Goal: Information Seeking & Learning: Learn about a topic

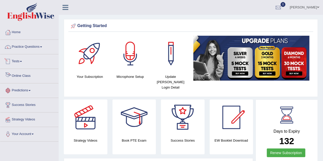
click at [22, 76] on link "Online Class" at bounding box center [29, 75] width 58 height 13
click at [28, 46] on link "Practice Questions" at bounding box center [29, 46] width 58 height 13
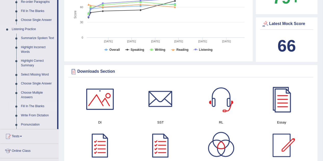
scroll to position [204, 0]
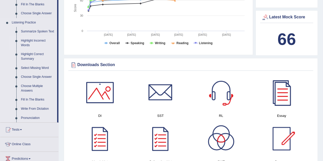
click at [34, 42] on link "Highlight Incorrect Words" at bounding box center [38, 43] width 39 height 14
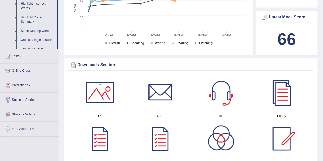
scroll to position [81, 0]
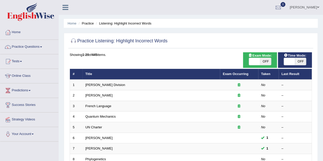
click at [264, 61] on span "OFF" at bounding box center [266, 61] width 11 height 7
checkbox input "true"
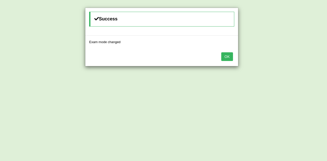
click at [230, 58] on button "OK" at bounding box center [227, 56] width 12 height 9
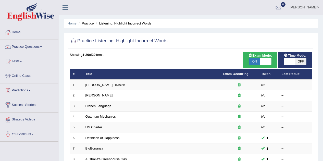
click at [297, 61] on span "OFF" at bounding box center [301, 61] width 11 height 7
checkbox input "true"
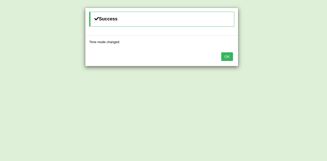
click at [224, 57] on button "OK" at bounding box center [227, 56] width 12 height 9
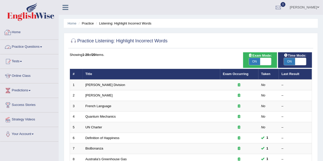
click at [27, 45] on link "Practice Questions" at bounding box center [29, 46] width 58 height 13
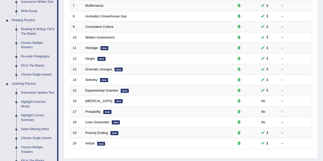
scroll to position [123, 0]
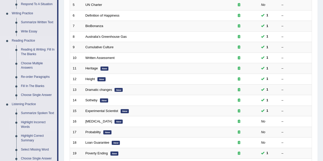
click at [37, 51] on link "Reading & Writing: Fill In The Blanks" at bounding box center [38, 52] width 39 height 14
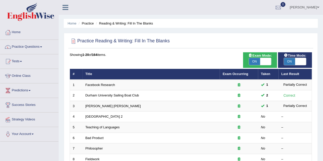
scroll to position [20, 0]
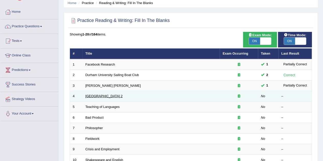
click at [94, 97] on link "[GEOGRAPHIC_DATA] 2" at bounding box center [104, 96] width 37 height 4
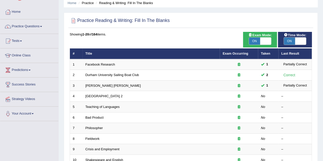
click at [285, 39] on span "ON" at bounding box center [289, 41] width 11 height 7
checkbox input "false"
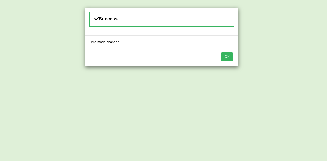
click at [224, 61] on div "OK" at bounding box center [161, 57] width 153 height 18
click at [225, 60] on button "OK" at bounding box center [227, 56] width 12 height 9
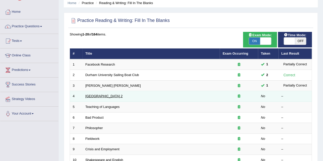
click at [99, 96] on link "Golden Gate Bridge 2" at bounding box center [104, 96] width 37 height 4
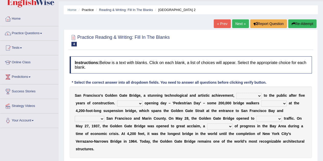
scroll to position [20, 0]
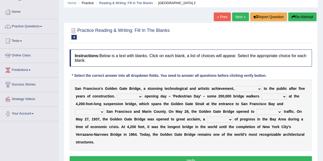
click at [259, 89] on select "opens closes appears equals" at bounding box center [250, 89] width 26 height 6
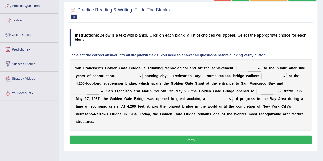
click at [259, 68] on select "opens closes appears equals" at bounding box center [250, 69] width 26 height 6
select select "opens"
click at [237, 66] on select "opens closes appears equals" at bounding box center [250, 69] width 26 height 6
click at [139, 75] on select "On During Since When" at bounding box center [130, 76] width 26 height 6
select select "On"
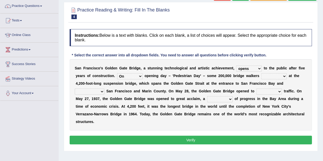
click at [117, 73] on select "On During Since When" at bounding box center [130, 76] width 26 height 6
click at [284, 75] on select "stationed looked marveled laughed" at bounding box center [275, 76] width 26 height 6
click at [262, 73] on select "stationed looked marveled laughed" at bounding box center [275, 76] width 26 height 6
click at [285, 75] on select "stationed looked marveled laughed" at bounding box center [275, 76] width 26 height 6
select select "looked"
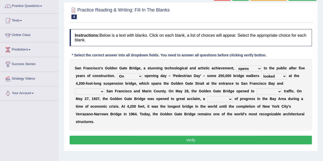
click at [262, 73] on select "stationed looked marveled laughed" at bounding box center [275, 76] width 26 height 6
click at [102, 91] on select "separates connects channels differentiates" at bounding box center [90, 92] width 30 height 6
select select "connects"
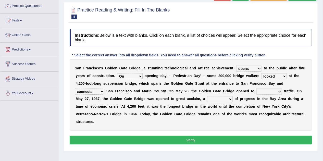
click at [75, 89] on select "separates connects channels differentiates" at bounding box center [90, 92] width 30 height 6
click at [279, 90] on select "aquatic vehicular airborne watertight" at bounding box center [270, 92] width 26 height 6
select select "vehicular"
click at [257, 89] on select "aquatic vehicular airborne watertight" at bounding box center [270, 92] width 26 height 6
click at [230, 99] on select "denial symbol technique yield" at bounding box center [220, 99] width 26 height 6
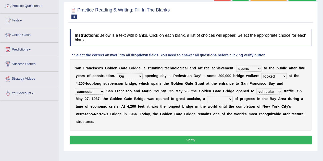
select select "symbol"
click at [207, 96] on select "denial symbol technique yield" at bounding box center [220, 99] width 26 height 6
click at [202, 141] on button "Verify" at bounding box center [191, 140] width 243 height 9
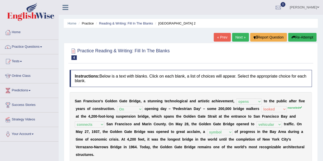
scroll to position [0, 0]
click at [244, 35] on link "Next »" at bounding box center [240, 37] width 17 height 9
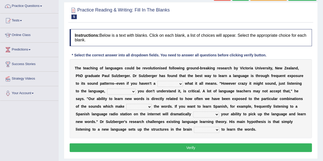
click at [181, 82] on select "dew claw clue due" at bounding box center [171, 84] width 26 height 6
select select "clue"
click at [158, 81] on select "dew claw clue due" at bounding box center [171, 84] width 26 height 6
click at [128, 91] on select "but also all together even though if so" at bounding box center [121, 92] width 29 height 6
select select "even though"
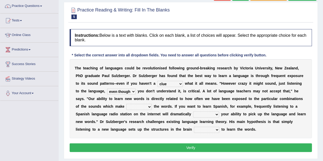
click at [107, 89] on select "but also all together even though if so" at bounding box center [121, 92] width 29 height 6
click at [137, 106] on select "down up of on" at bounding box center [139, 107] width 26 height 6
select select "of"
click at [126, 104] on select "down up of on" at bounding box center [139, 107] width 26 height 6
click at [200, 114] on select "evaluate exaggerate describe boost" at bounding box center [206, 115] width 26 height 6
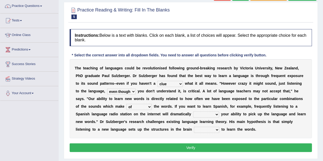
select select "boost"
click at [193, 112] on select "evaluate exaggerate describe boost" at bounding box center [206, 115] width 26 height 6
click at [18, 0] on html "Toggle navigation Home Practice Questions Speaking Practice Read Aloud Repeat S…" at bounding box center [161, 39] width 323 height 161
click at [195, 130] on select "requiring required directed to require" at bounding box center [207, 130] width 26 height 6
select select "requiring"
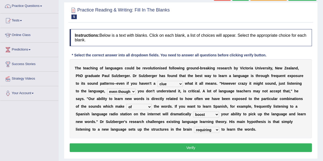
click at [194, 127] on select "requiring required directed to require" at bounding box center [207, 130] width 26 height 6
click at [187, 144] on button "Verify" at bounding box center [191, 148] width 243 height 9
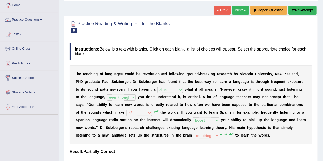
scroll to position [20, 0]
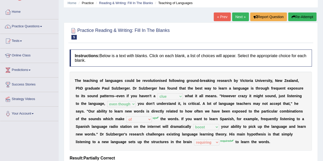
click at [238, 17] on link "Next »" at bounding box center [240, 17] width 17 height 9
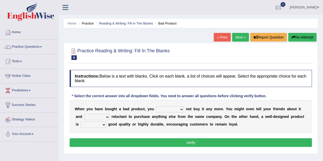
scroll to position [20, 0]
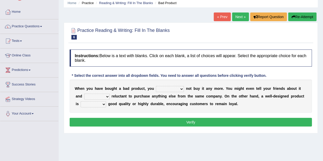
click at [183, 89] on select "would have should have should" at bounding box center [170, 89] width 28 height 6
select select "have"
click at [156, 86] on select "would have should have should" at bounding box center [170, 89] width 28 height 6
click at [106, 95] on select "is are be being" at bounding box center [97, 97] width 26 height 6
select select "being"
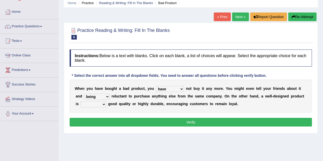
click at [84, 94] on select "is are be being" at bounding box center [97, 97] width 26 height 6
click at [104, 103] on select "both also neither either" at bounding box center [94, 104] width 26 height 6
select select "either"
click at [81, 101] on select "both also neither either" at bounding box center [94, 104] width 26 height 6
click at [105, 121] on button "Verify" at bounding box center [191, 122] width 243 height 9
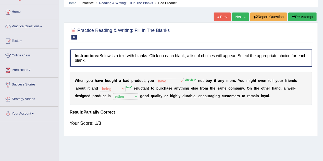
click at [238, 19] on link "Next »" at bounding box center [240, 17] width 17 height 9
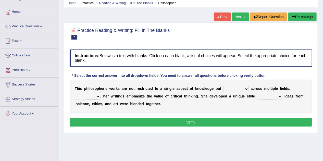
click at [245, 88] on select "constrain contain assemble extend" at bounding box center [237, 89] width 26 height 6
select select "extend"
click at [224, 86] on select "constrain contain assemble extend" at bounding box center [237, 89] width 26 height 6
click at [98, 96] on select "Rather So Moreover Likely" at bounding box center [88, 97] width 26 height 6
select select "So"
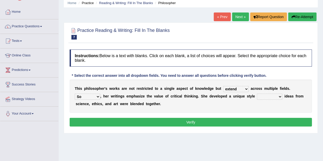
click at [75, 94] on select "Rather So Moreover Likely" at bounding box center [88, 97] width 26 height 6
click at [280, 96] on select "in that that which in which" at bounding box center [270, 97] width 26 height 6
select select "which"
click at [257, 94] on select "in that that which in which" at bounding box center [270, 97] width 26 height 6
click at [264, 121] on button "Verify" at bounding box center [191, 122] width 243 height 9
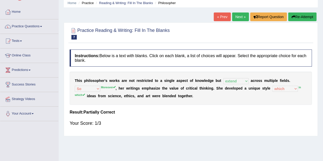
click at [226, 11] on div "Home Practice Reading & Writing: Fill In The Blanks Philosopher « Prev Next » R…" at bounding box center [191, 107] width 265 height 255
click at [235, 17] on link "Next »" at bounding box center [240, 17] width 17 height 9
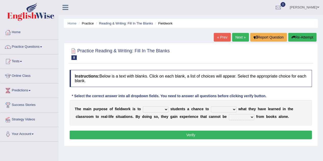
click at [167, 109] on select "resemble stow rave offer" at bounding box center [156, 110] width 26 height 6
select select "offer"
click at [143, 107] on select "resemble stow rave offer" at bounding box center [156, 110] width 26 height 6
click at [235, 110] on select "compare align apply dismount" at bounding box center [224, 110] width 26 height 6
select select "apply"
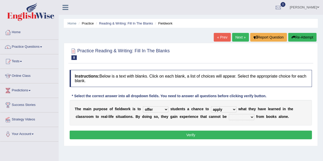
click at [211, 107] on select "compare align apply dismount" at bounding box center [224, 110] width 26 height 6
click at [252, 117] on select "originated prepared obtained touted" at bounding box center [242, 117] width 26 height 6
select select "obtained"
click at [229, 114] on select "originated prepared obtained touted" at bounding box center [242, 117] width 26 height 6
click at [243, 135] on button "Verify" at bounding box center [191, 135] width 243 height 9
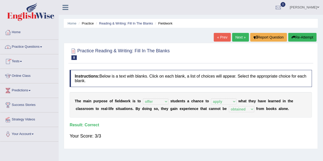
click at [237, 35] on link "Next »" at bounding box center [240, 37] width 17 height 9
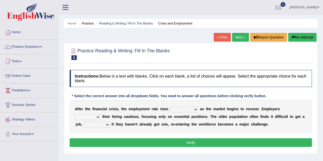
click at [197, 109] on select "normally conversely strenuously sharply" at bounding box center [185, 110] width 28 height 6
select select "sharply"
click at [171, 107] on select "normally conversely strenuously sharply" at bounding box center [185, 110] width 28 height 6
click at [96, 114] on select "keeping kept keep are kept" at bounding box center [88, 117] width 26 height 6
select select "are kept"
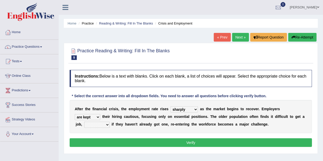
click at [75, 114] on select "keeping kept keep are kept" at bounding box center [88, 117] width 26 height 6
click at [108, 124] on select "although while then because" at bounding box center [97, 125] width 26 height 6
select select "then"
click at [84, 122] on select "although while then because" at bounding box center [97, 125] width 26 height 6
click at [107, 142] on button "Verify" at bounding box center [191, 142] width 243 height 9
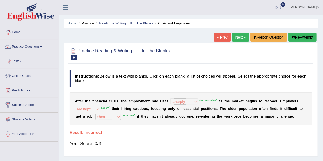
click at [240, 37] on link "Next »" at bounding box center [240, 37] width 17 height 9
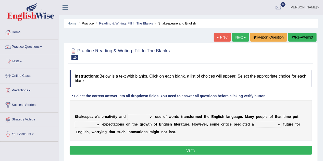
click at [150, 115] on select "idealized intensive fancied inventive" at bounding box center [141, 117] width 26 height 6
click at [156, 97] on div "* Select the correct answer into all dropdown fields. You need to answer all qu…" at bounding box center [169, 96] width 199 height 5
click at [21, 61] on span at bounding box center [21, 61] width 2 height 1
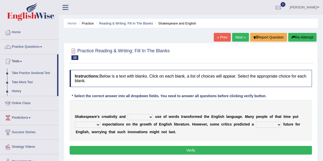
click at [17, 92] on link "History" at bounding box center [33, 91] width 48 height 9
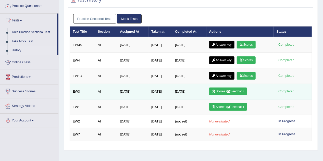
click at [228, 88] on link "Scores / Feedback" at bounding box center [228, 92] width 38 height 8
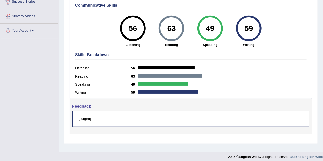
scroll to position [107, 0]
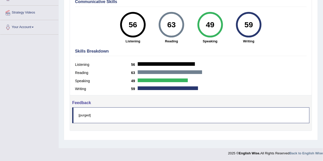
click at [90, 115] on blockquote "[purged]" at bounding box center [191, 116] width 238 height 16
drag, startPoint x: 90, startPoint y: 115, endPoint x: 80, endPoint y: 116, distance: 9.5
click at [80, 116] on blockquote "[purged]" at bounding box center [191, 116] width 238 height 16
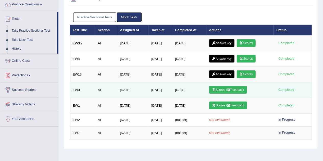
click at [225, 84] on td "Scores / Feedback" at bounding box center [240, 91] width 67 height 16
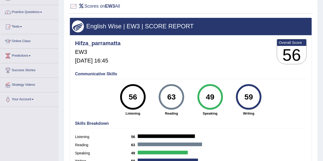
scroll to position [25, 0]
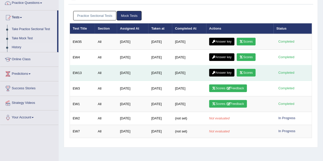
click at [249, 69] on link "Scores" at bounding box center [246, 73] width 19 height 8
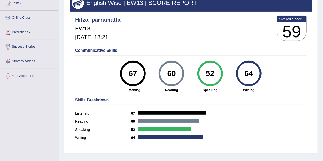
scroll to position [46, 0]
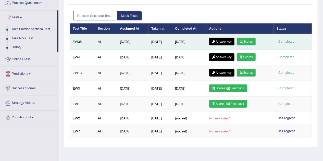
click at [242, 38] on link "Scores" at bounding box center [246, 42] width 19 height 8
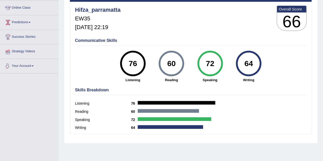
scroll to position [61, 0]
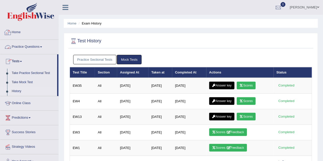
click at [13, 30] on link "Home" at bounding box center [29, 31] width 58 height 13
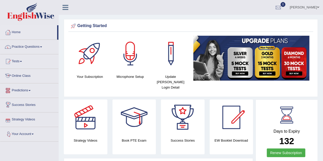
click at [23, 76] on link "Online Class" at bounding box center [29, 75] width 58 height 13
click at [22, 74] on link "Online Class" at bounding box center [28, 75] width 57 height 13
click at [22, 74] on link "Online Class" at bounding box center [29, 75] width 58 height 13
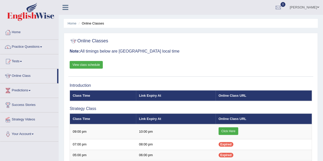
click at [84, 65] on link "View class schedule" at bounding box center [86, 65] width 33 height 8
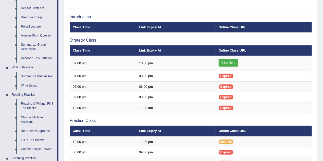
scroll to position [82, 0]
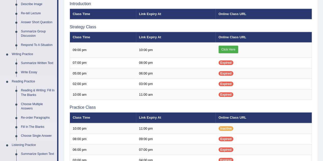
click at [34, 125] on link "Fill In The Blanks" at bounding box center [38, 127] width 39 height 9
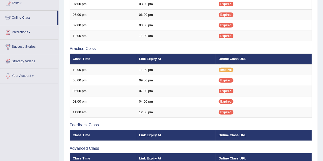
scroll to position [248, 0]
